Goal: Information Seeking & Learning: Learn about a topic

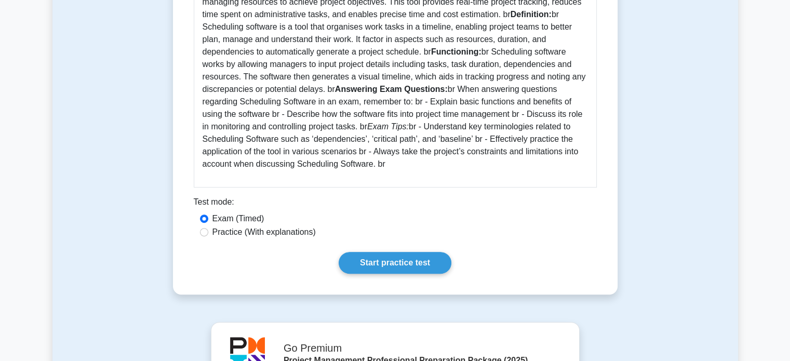
scroll to position [315, 0]
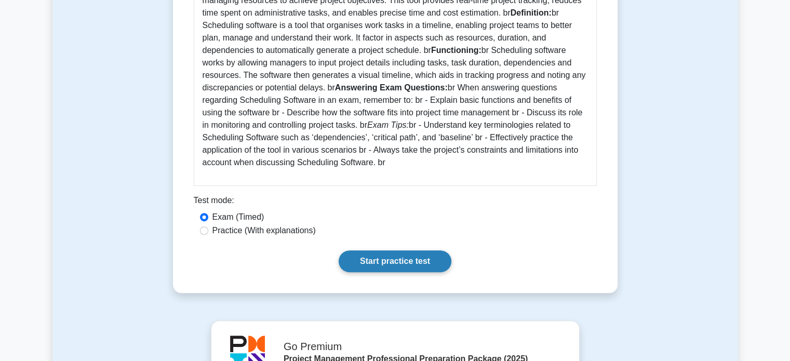
click at [405, 259] on link "Start practice test" at bounding box center [394, 261] width 113 height 22
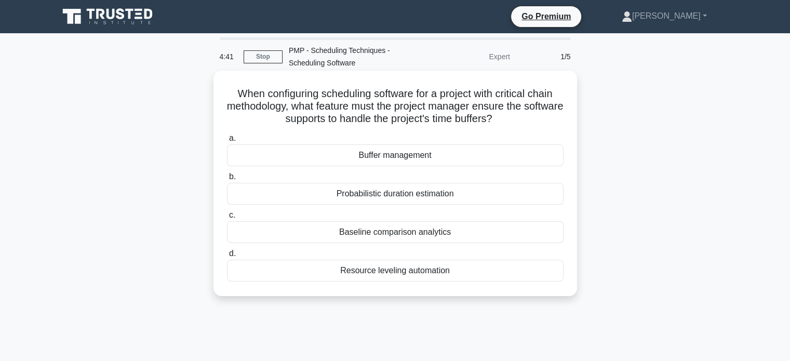
click at [349, 155] on div "Buffer management" at bounding box center [395, 155] width 336 height 22
click at [227, 142] on input "a. Buffer management" at bounding box center [227, 138] width 0 height 7
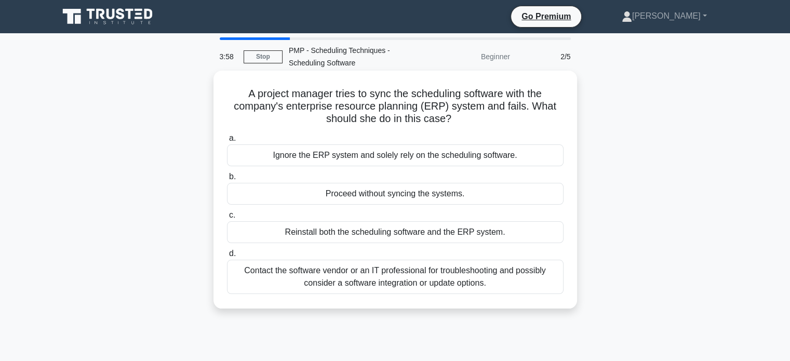
click at [302, 277] on div "Contact the software vendor or an IT professional for troubleshooting and possi…" at bounding box center [395, 277] width 336 height 34
click at [227, 257] on input "d. Contact the software vendor or an IT professional for troubleshooting and po…" at bounding box center [227, 253] width 0 height 7
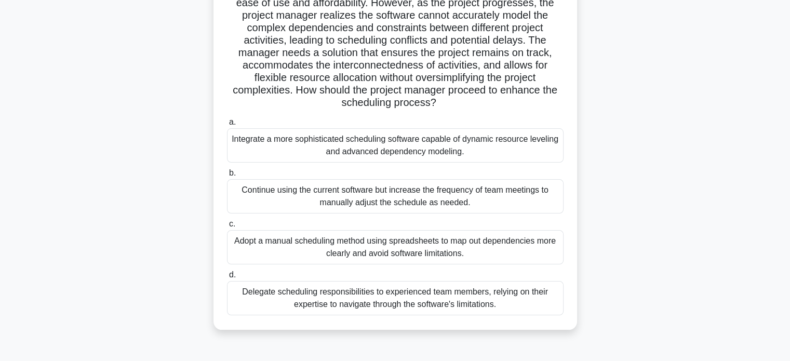
scroll to position [157, 0]
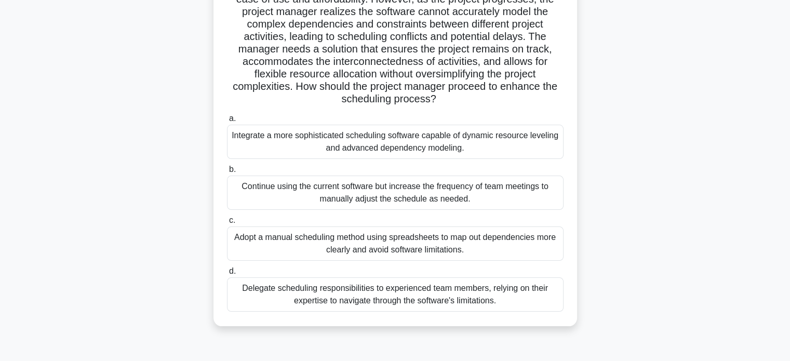
click at [320, 137] on div "Integrate a more sophisticated scheduling software capable of dynamic resource …" at bounding box center [395, 142] width 336 height 34
click at [227, 122] on input "a. Integrate a more sophisticated scheduling software capable of dynamic resour…" at bounding box center [227, 118] width 0 height 7
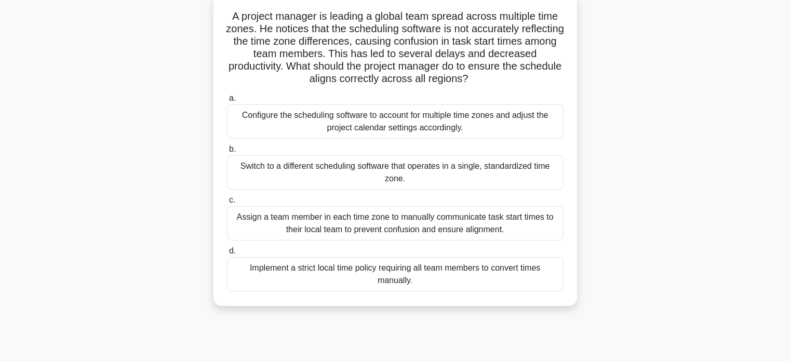
scroll to position [80, 0]
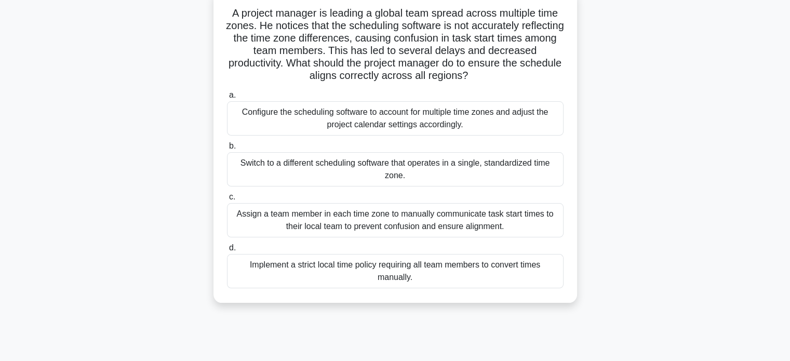
click at [351, 113] on div "Configure the scheduling software to account for multiple time zones and adjust…" at bounding box center [395, 118] width 336 height 34
click at [227, 99] on input "a. Configure the scheduling software to account for multiple time zones and adj…" at bounding box center [227, 95] width 0 height 7
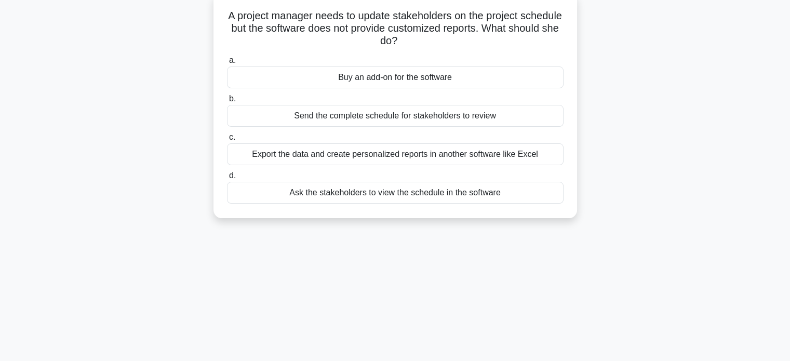
scroll to position [0, 0]
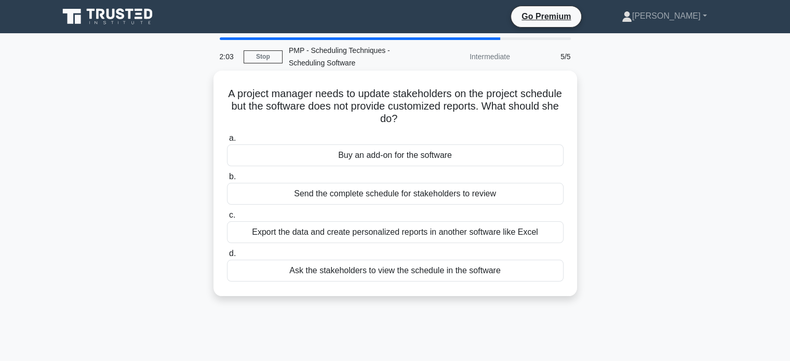
click at [382, 233] on div "Export the data and create personalized reports in another software like Excel" at bounding box center [395, 232] width 336 height 22
click at [227, 219] on input "c. Export the data and create personalized reports in another software like Exc…" at bounding box center [227, 215] width 0 height 7
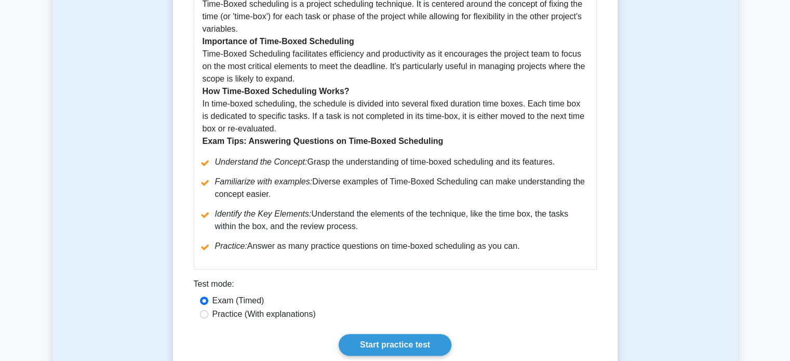
scroll to position [315, 0]
